Goal: Contribute content: Contribute content

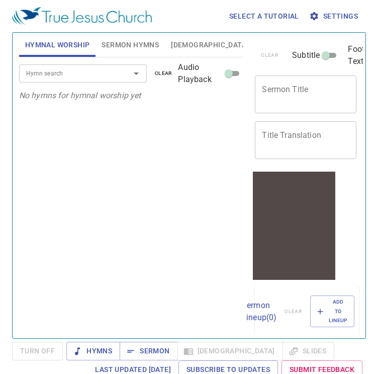
click at [179, 160] on div "Hymn search Hymn search clear Audio Playback No hymns for hymnal worship yet" at bounding box center [131, 193] width 224 height 272
click at [163, 348] on span "Sermon" at bounding box center [149, 351] width 42 height 13
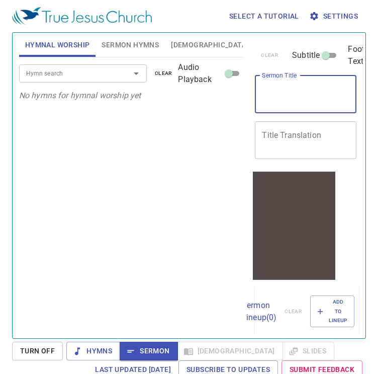
click at [305, 94] on textarea "Sermon Title" at bounding box center [306, 94] width 88 height 19
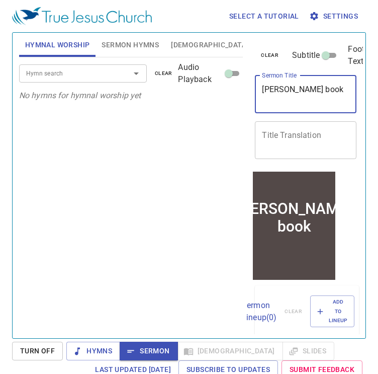
type textarea "[PERSON_NAME] book"
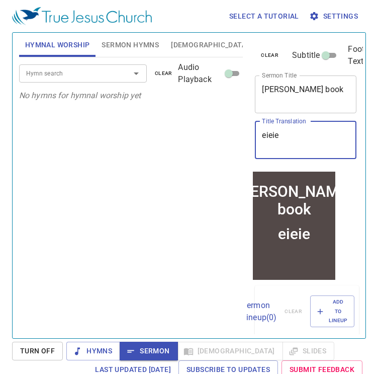
type textarea "eieie"
click at [208, 155] on div "Hymn search Hymn search clear Audio Playback No hymns for hymnal worship yet" at bounding box center [131, 193] width 224 height 272
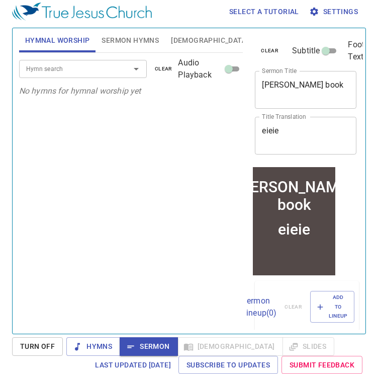
drag, startPoint x: 207, startPoint y: 152, endPoint x: 335, endPoint y: 146, distance: 127.9
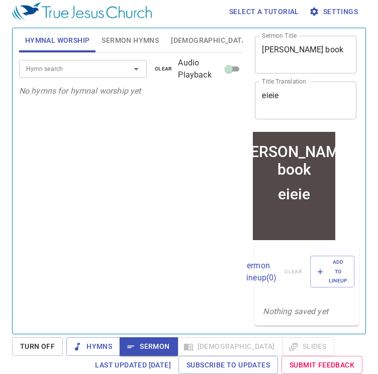
scroll to position [47, 0]
click at [78, 74] on div "Hymn search" at bounding box center [83, 69] width 128 height 18
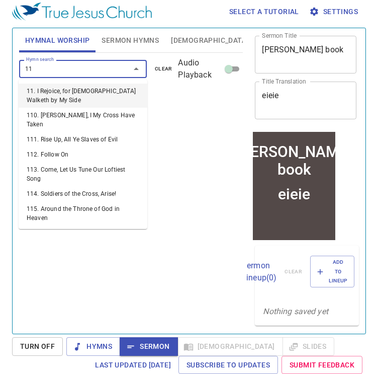
type input "111"
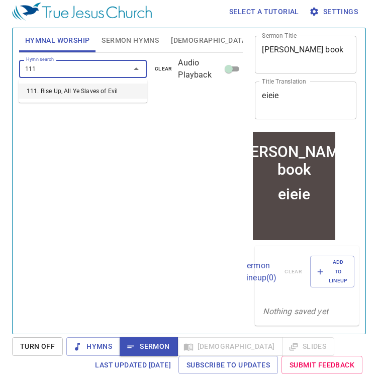
click at [85, 90] on li "111. Rise Up, All Ye Slaves of Evil" at bounding box center [83, 91] width 129 height 15
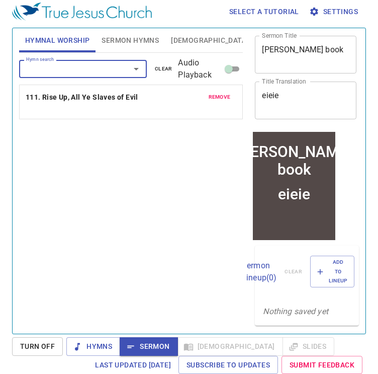
click at [73, 71] on input "Hymn search" at bounding box center [68, 69] width 92 height 12
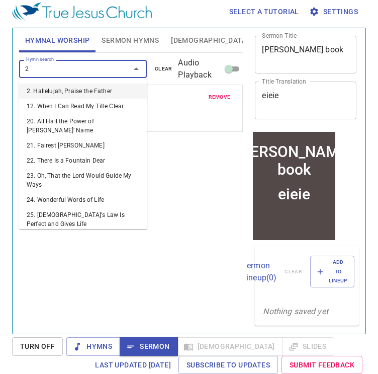
type input "23"
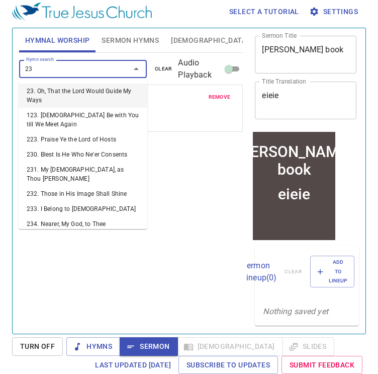
click at [76, 94] on li "23. Oh, That the Lord Would Guide My Ways" at bounding box center [83, 96] width 129 height 24
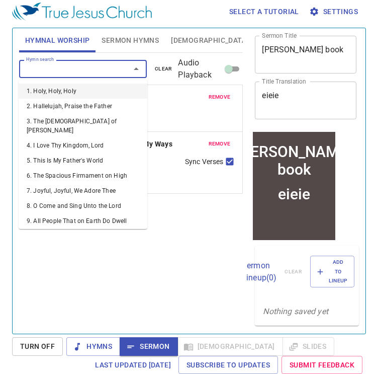
click at [74, 72] on input "Hymn search" at bounding box center [68, 69] width 92 height 12
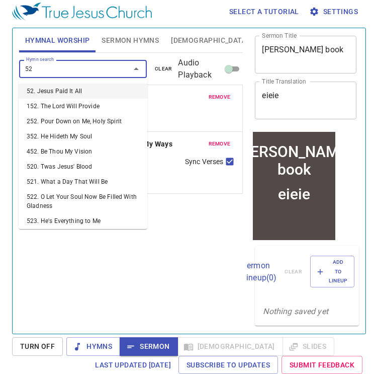
type input "521"
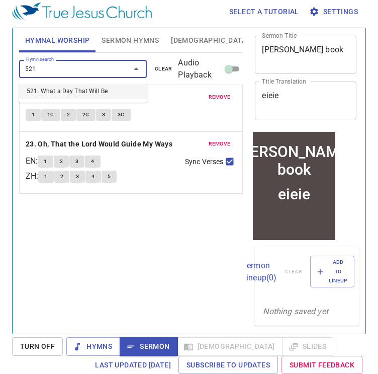
click at [76, 88] on li "521. What a Day That Will Be" at bounding box center [83, 91] width 129 height 15
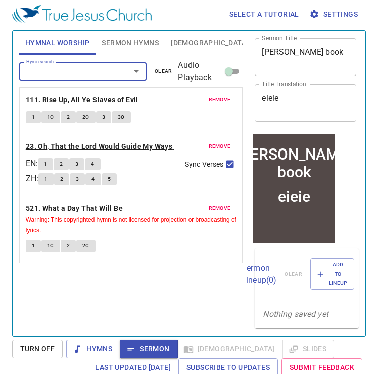
scroll to position [0, 0]
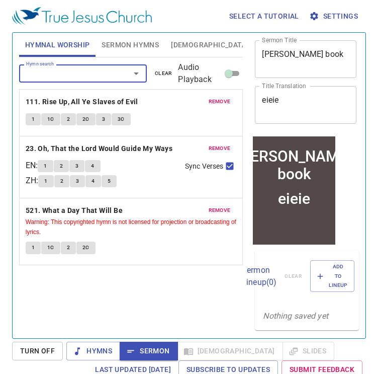
click at [36, 117] on button "1" at bounding box center [33, 119] width 15 height 12
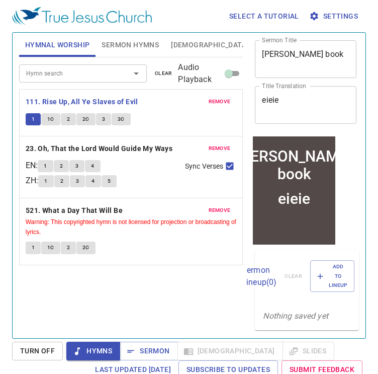
click at [89, 118] on button "2C" at bounding box center [85, 119] width 19 height 12
click at [76, 164] on button "3" at bounding box center [76, 166] width 15 height 12
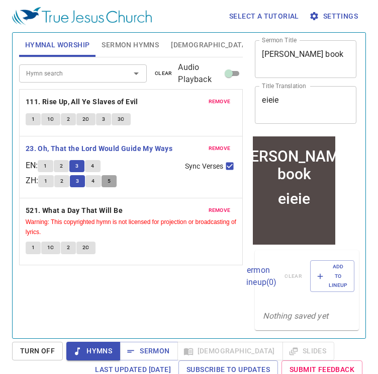
click at [105, 177] on button "5" at bounding box center [109, 181] width 15 height 12
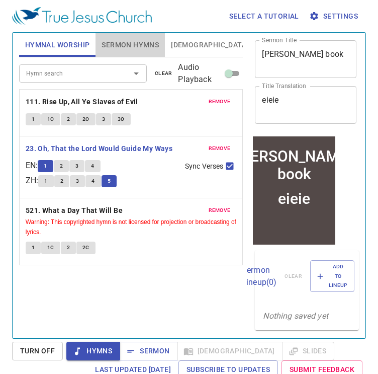
click at [118, 47] on span "Sermon Hymns" at bounding box center [130, 45] width 57 height 13
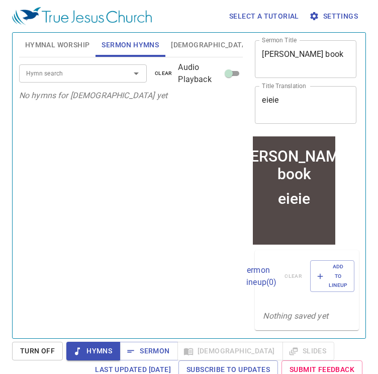
click at [101, 68] on input "Hymn search" at bounding box center [68, 73] width 92 height 12
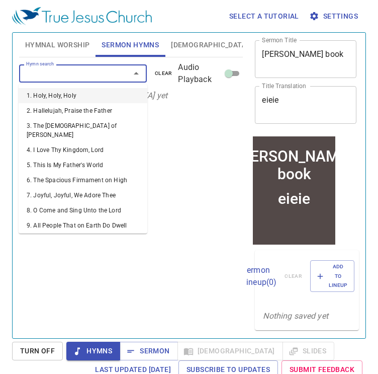
type input "w"
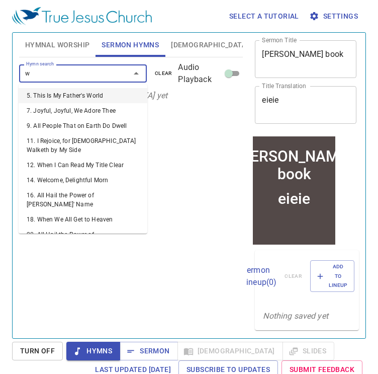
click at [98, 98] on li "5. This Is My Father's World" at bounding box center [83, 95] width 129 height 15
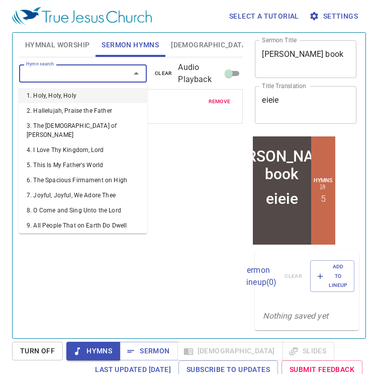
click at [95, 78] on input "Hymn search" at bounding box center [68, 73] width 92 height 12
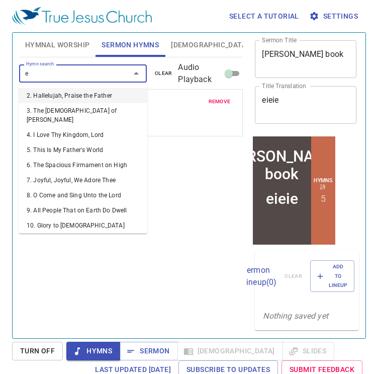
type input "ee"
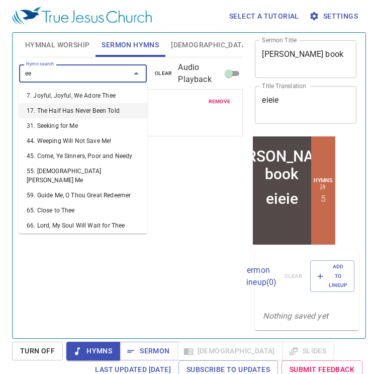
click at [99, 109] on li "17. The Half Has Never Been Told" at bounding box center [83, 110] width 129 height 15
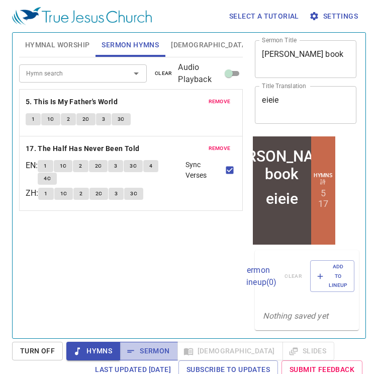
click at [154, 346] on span "Sermon" at bounding box center [149, 351] width 42 height 13
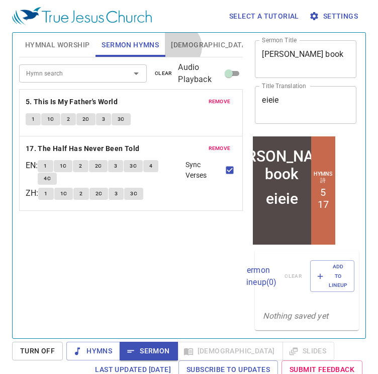
click at [177, 47] on span "[DEMOGRAPHIC_DATA]" at bounding box center [209, 45] width 77 height 13
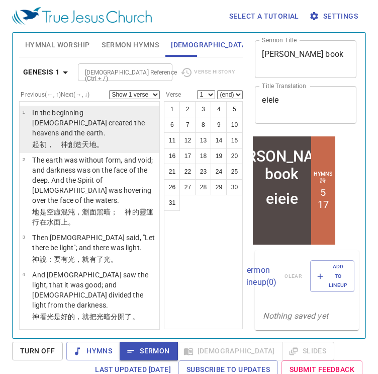
drag, startPoint x: 114, startPoint y: 132, endPoint x: 115, endPoint y: 159, distance: 26.7
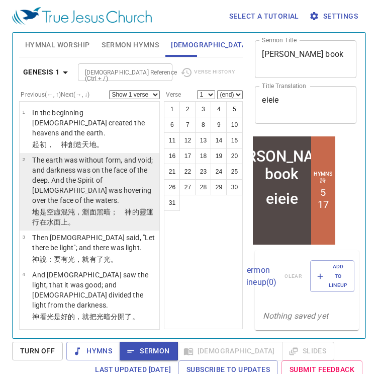
click at [114, 139] on p "﻿起初 ，　神 創造 天 地 。" at bounding box center [94, 144] width 124 height 10
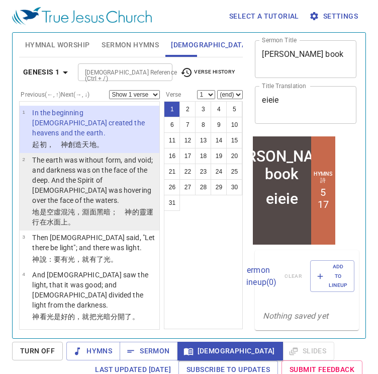
click at [121, 216] on p "地 是 空虛 混沌 ，淵 面 黑暗 ；　神 的靈 運行 在水 面 上 。" at bounding box center [94, 217] width 124 height 20
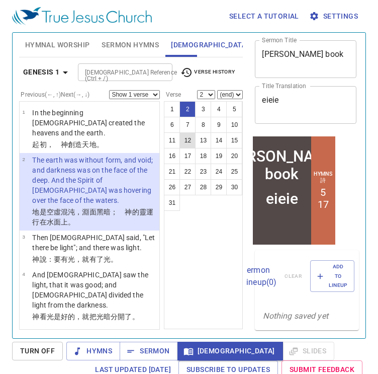
click at [185, 144] on button "12" at bounding box center [188, 140] width 16 height 16
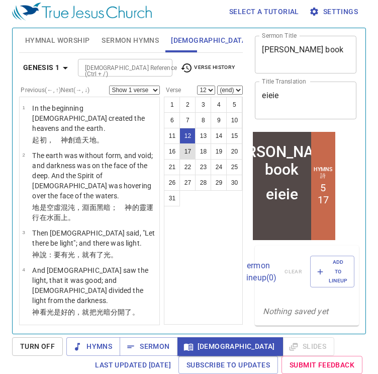
scroll to position [645, 0]
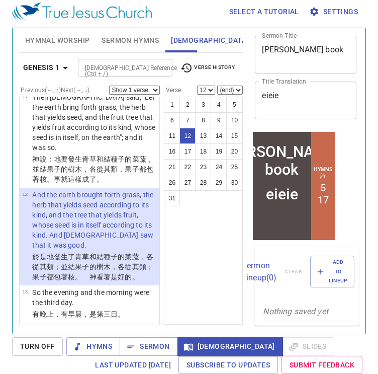
click at [261, 38] on span "Slides" at bounding box center [273, 40] width 24 height 13
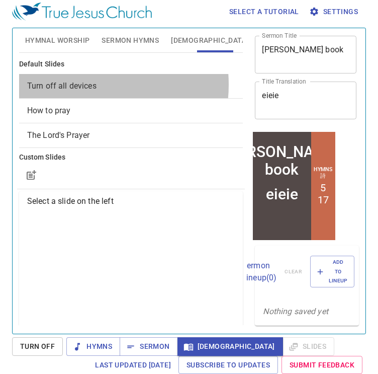
click at [73, 84] on span "Turn off all devices" at bounding box center [61, 86] width 69 height 10
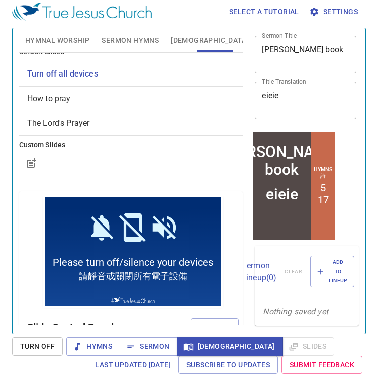
scroll to position [12, 0]
click at [215, 322] on span "Project" at bounding box center [215, 327] width 33 height 13
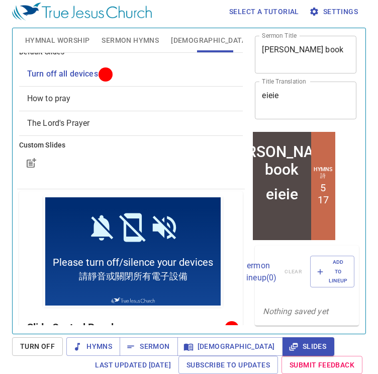
click at [97, 126] on span "The Lord's Prayer" at bounding box center [131, 123] width 208 height 12
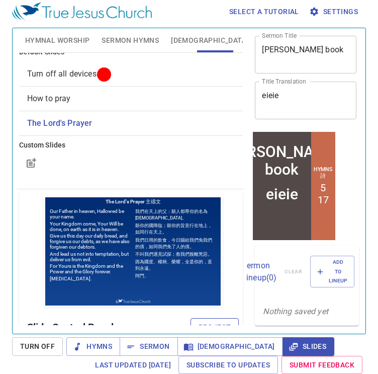
click at [209, 321] on span "Project" at bounding box center [215, 327] width 33 height 13
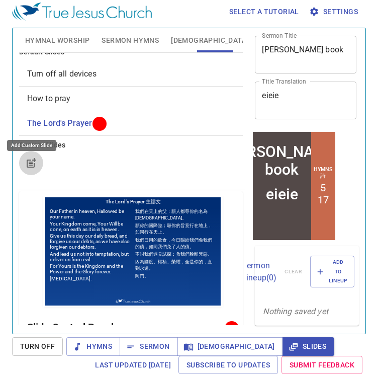
click at [34, 159] on icon "button" at bounding box center [31, 163] width 12 height 12
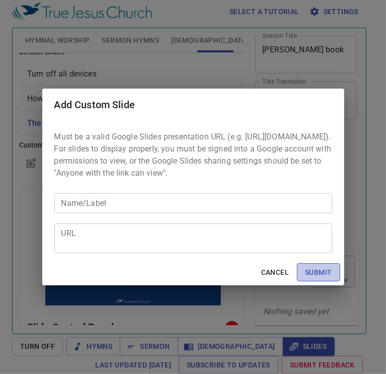
click at [324, 274] on span "Submit" at bounding box center [318, 272] width 27 height 13
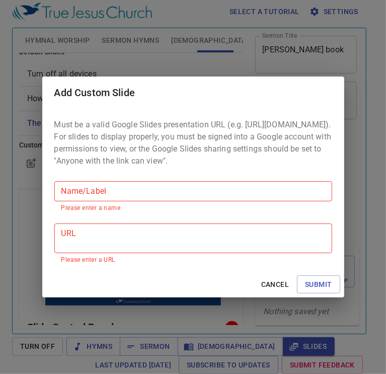
click at [289, 289] on button "Cancel" at bounding box center [275, 284] width 36 height 19
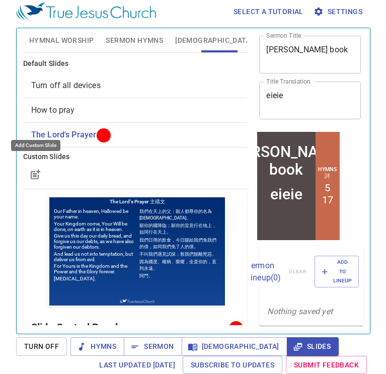
scroll to position [0, 0]
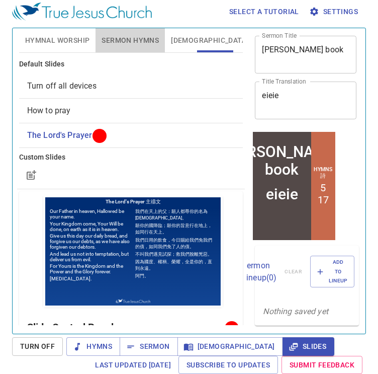
click at [134, 40] on span "Sermon Hymns" at bounding box center [130, 40] width 57 height 13
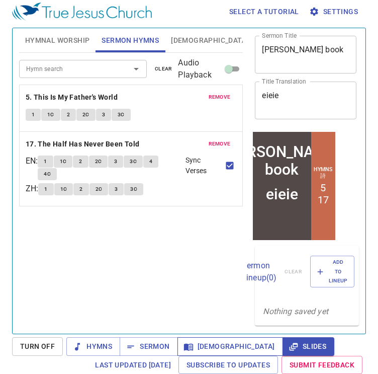
click at [203, 350] on span "[DEMOGRAPHIC_DATA]" at bounding box center [231, 346] width 90 height 13
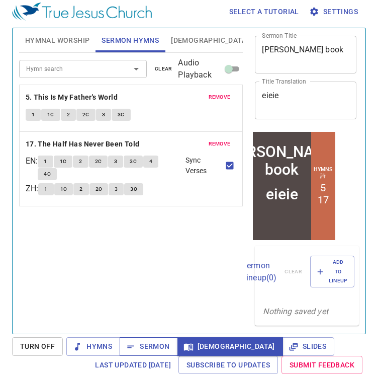
click at [151, 344] on span "Sermon" at bounding box center [149, 346] width 42 height 13
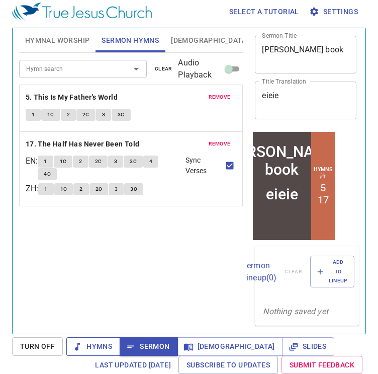
click at [106, 346] on span "Hymns" at bounding box center [93, 346] width 38 height 13
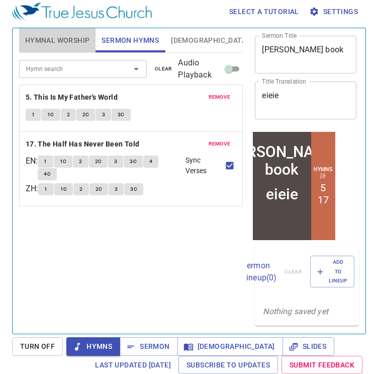
click at [70, 41] on span "Hymnal Worship" at bounding box center [57, 40] width 65 height 13
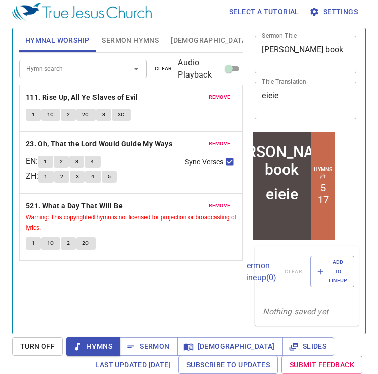
click at [56, 112] on button "1C" at bounding box center [50, 115] width 19 height 12
click at [123, 46] on span "Sermon Hymns" at bounding box center [130, 40] width 57 height 13
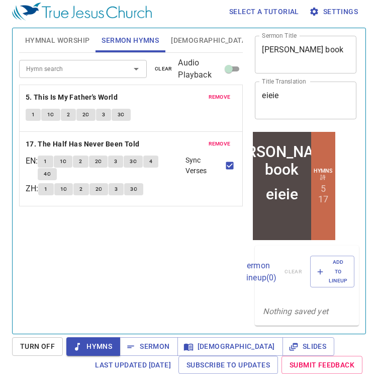
click at [102, 159] on span "2C" at bounding box center [98, 161] width 7 height 9
click at [330, 9] on span "Settings" at bounding box center [334, 12] width 47 height 13
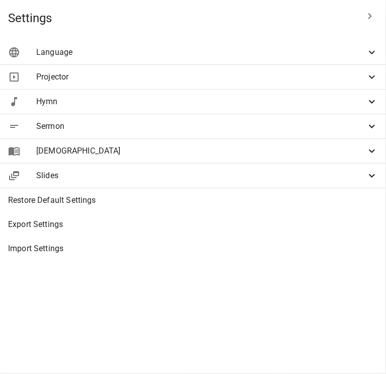
click at [228, 47] on span "Language" at bounding box center [201, 52] width 330 height 12
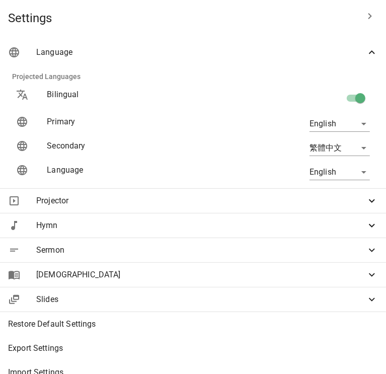
click at [238, 199] on span "Projector" at bounding box center [201, 201] width 330 height 12
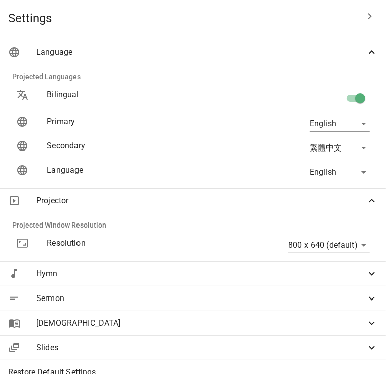
click at [309, 262] on div "Hymn" at bounding box center [193, 274] width 386 height 24
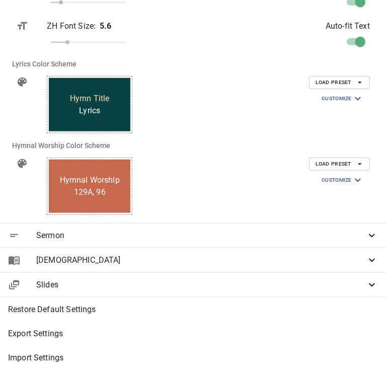
scroll to position [421, 0]
click at [157, 273] on div "Slides" at bounding box center [193, 285] width 386 height 24
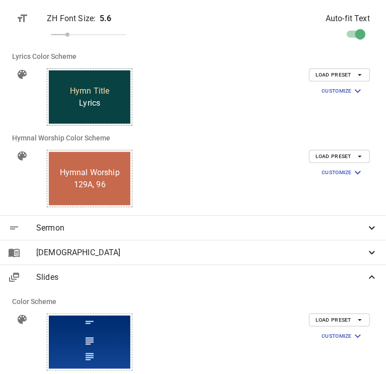
click at [164, 251] on span "[DEMOGRAPHIC_DATA]" at bounding box center [201, 253] width 330 height 12
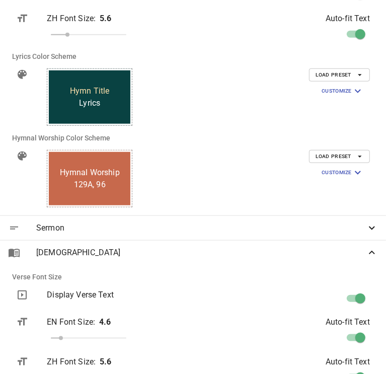
click at [209, 223] on span "Sermon" at bounding box center [201, 228] width 330 height 12
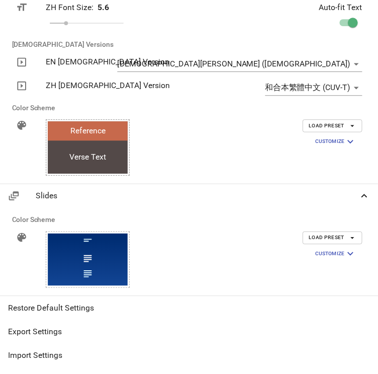
scroll to position [1081, 0]
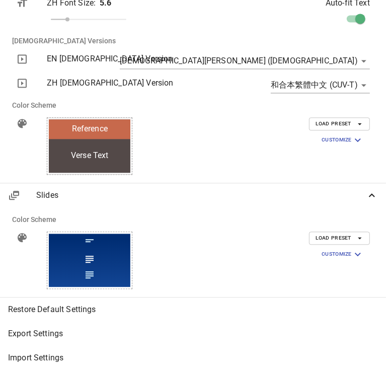
click at [70, 278] on div at bounding box center [193, 187] width 386 height 374
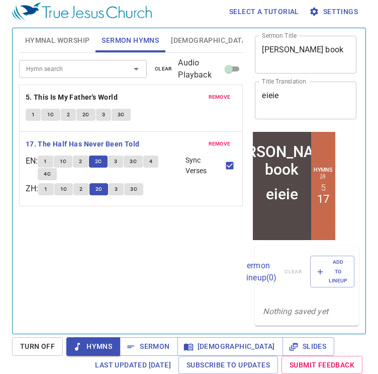
click at [75, 11] on img at bounding box center [82, 12] width 140 height 18
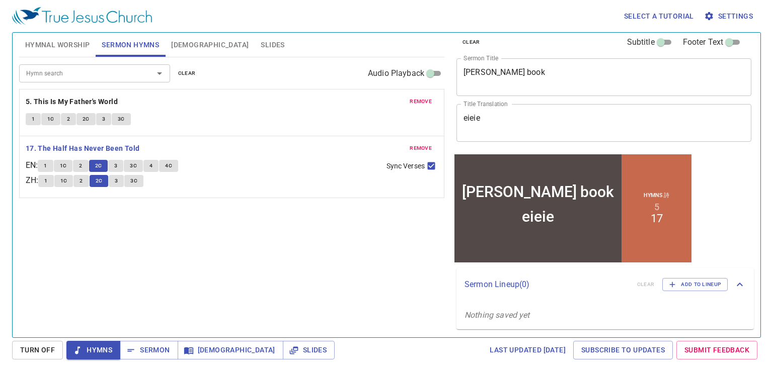
scroll to position [8, 0]
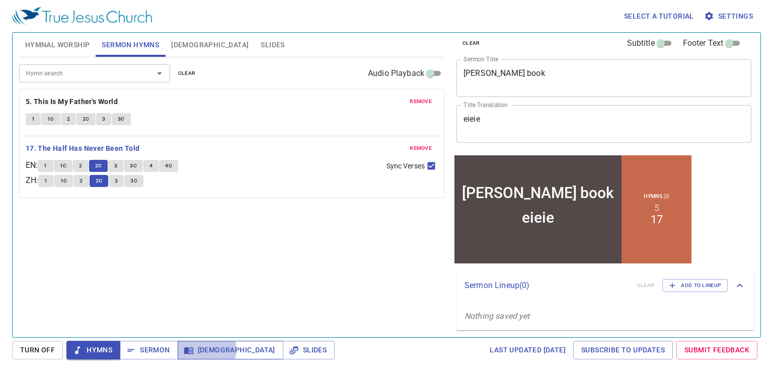
click at [205, 350] on span "[DEMOGRAPHIC_DATA]" at bounding box center [231, 350] width 90 height 13
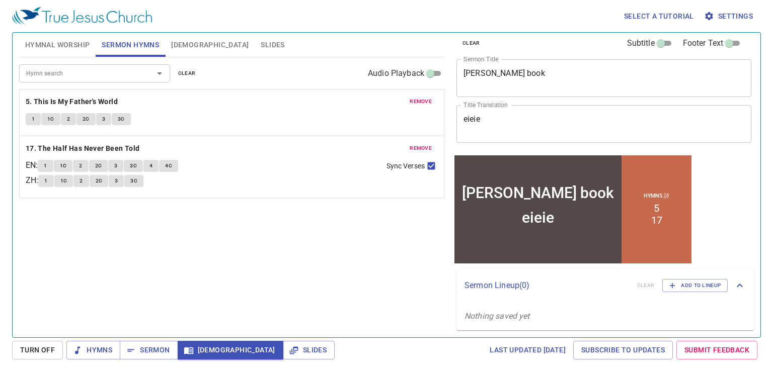
click at [186, 37] on button "[DEMOGRAPHIC_DATA]" at bounding box center [210, 45] width 90 height 24
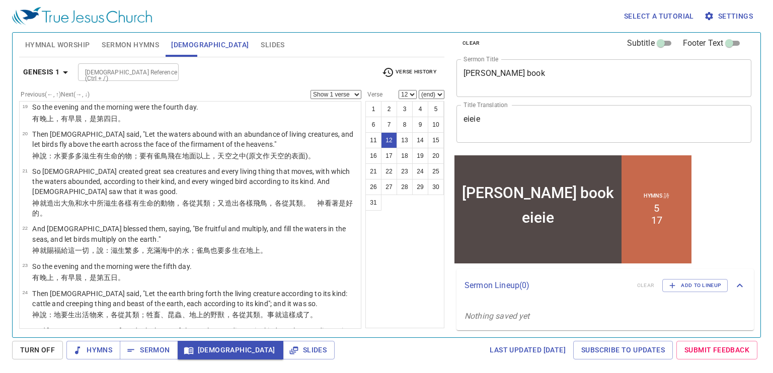
click at [113, 129] on p "Then [DEMOGRAPHIC_DATA] said, "Let the waters abound with an abundance of livin…" at bounding box center [195, 139] width 326 height 20
select select "20"
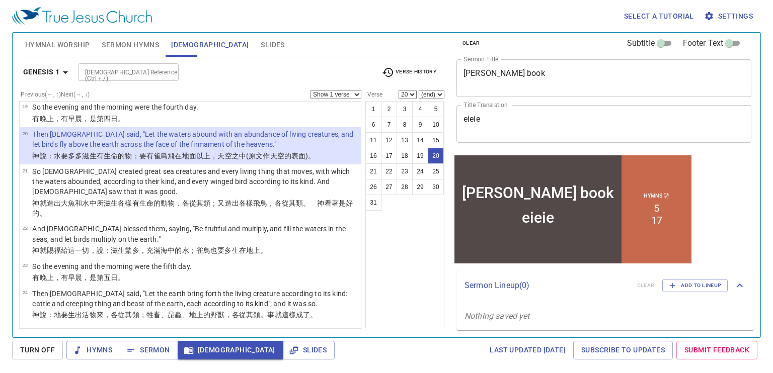
scroll to position [546, 0]
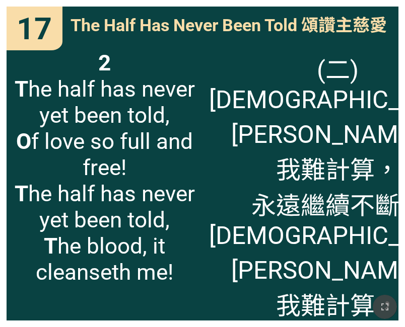
drag, startPoint x: 381, startPoint y: 305, endPoint x: 662, endPoint y: 364, distance: 286.8
click at [382, 305] on icon "button" at bounding box center [384, 307] width 12 height 12
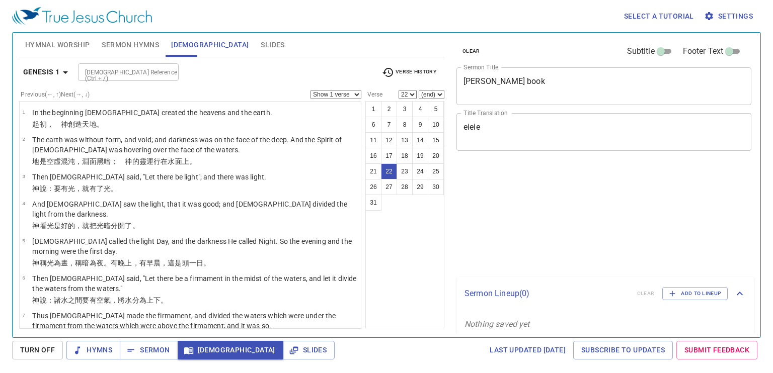
select select "22"
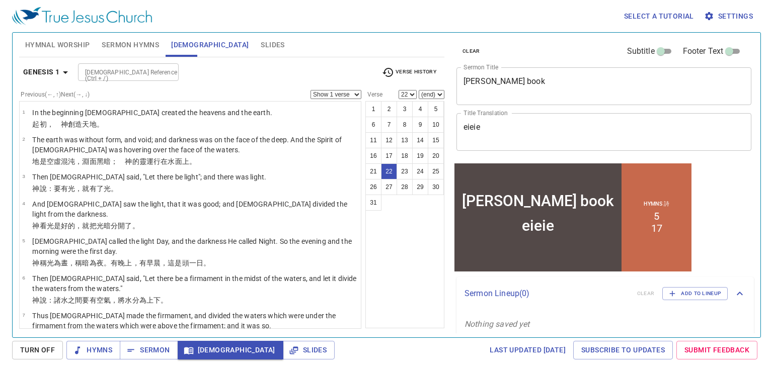
scroll to position [8, 0]
